Goal: Task Accomplishment & Management: Manage account settings

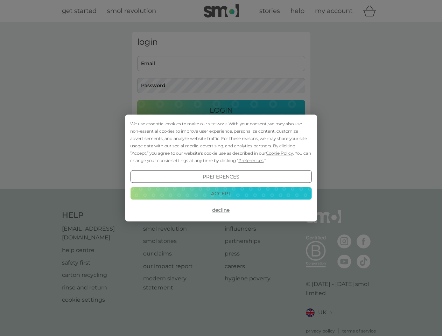
click at [280, 153] on span "Cookie Policy" at bounding box center [279, 152] width 27 height 5
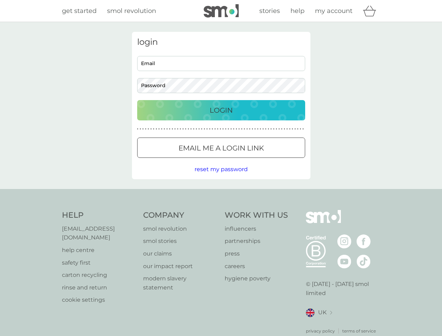
click at [250, 160] on div "login Email Password Login ● ● ● ● ● ● ● ● ● ● ● ● ● ● ● ● ● ● ● ● ● ● ● ● ● ● …" at bounding box center [221, 105] width 178 height 147
click at [221, 177] on div "login Email Password Login ● ● ● ● ● ● ● ● ● ● ● ● ● ● ● ● ● ● ● ● ● ● ● ● ● ● …" at bounding box center [221, 105] width 178 height 147
click at [221, 210] on div "Help [EMAIL_ADDRESS][DOMAIN_NAME] help centre safety first carton recycling rin…" at bounding box center [221, 272] width 318 height 124
click at [221, 193] on div "Help [EMAIL_ADDRESS][DOMAIN_NAME] help centre safety first carton recycling rin…" at bounding box center [221, 272] width 442 height 166
